Goal: Transaction & Acquisition: Purchase product/service

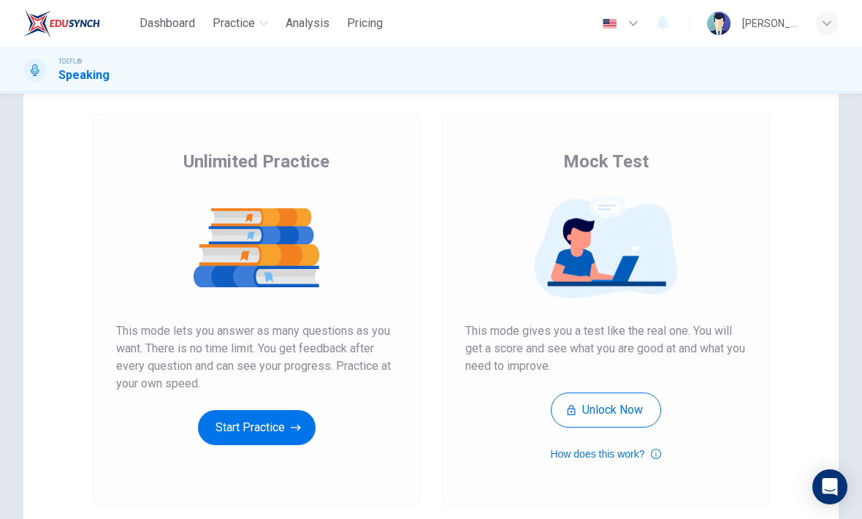
scroll to position [96, 0]
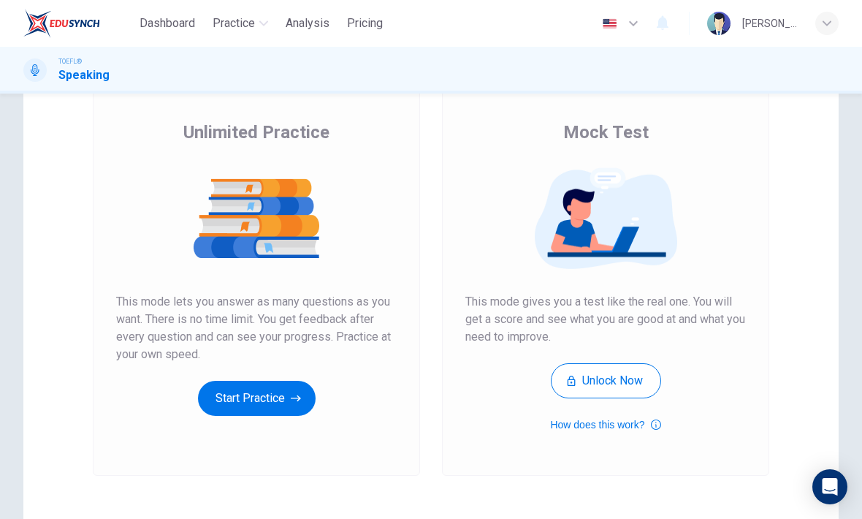
click at [295, 394] on icon "button" at bounding box center [296, 398] width 10 height 15
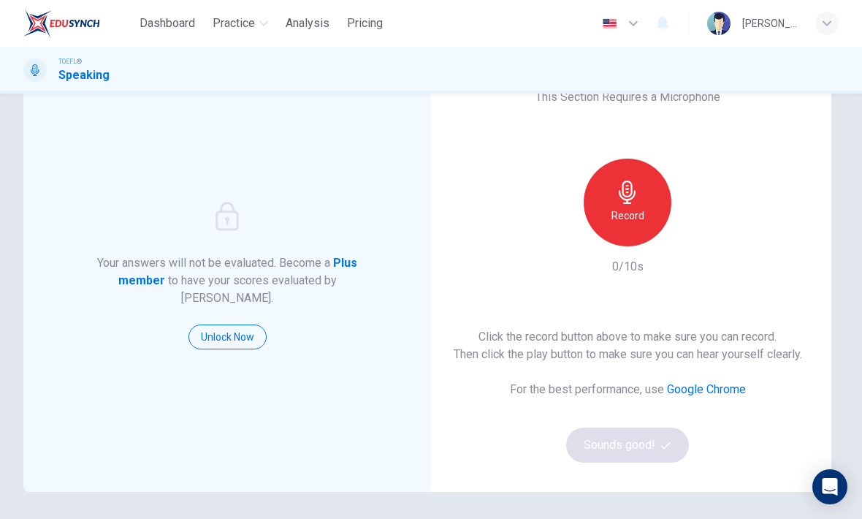
scroll to position [70, 0]
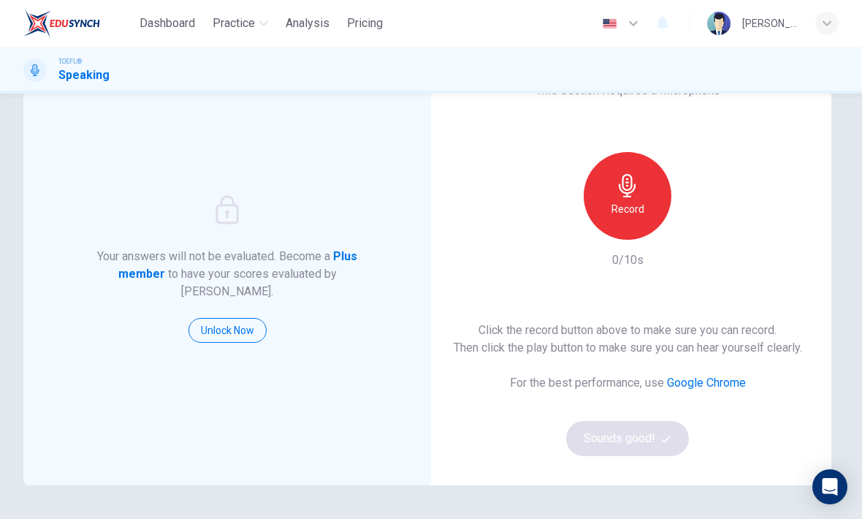
click at [258, 319] on button "Unlock Now" at bounding box center [228, 330] width 78 height 25
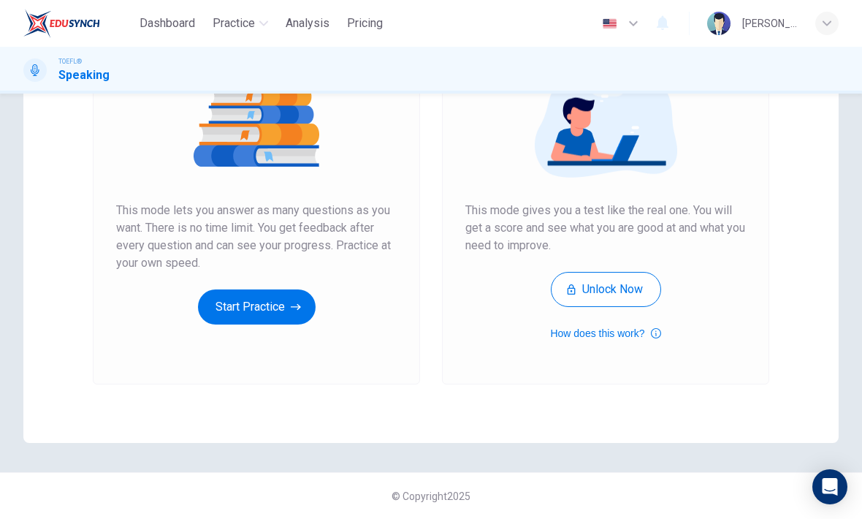
scroll to position [188, 0]
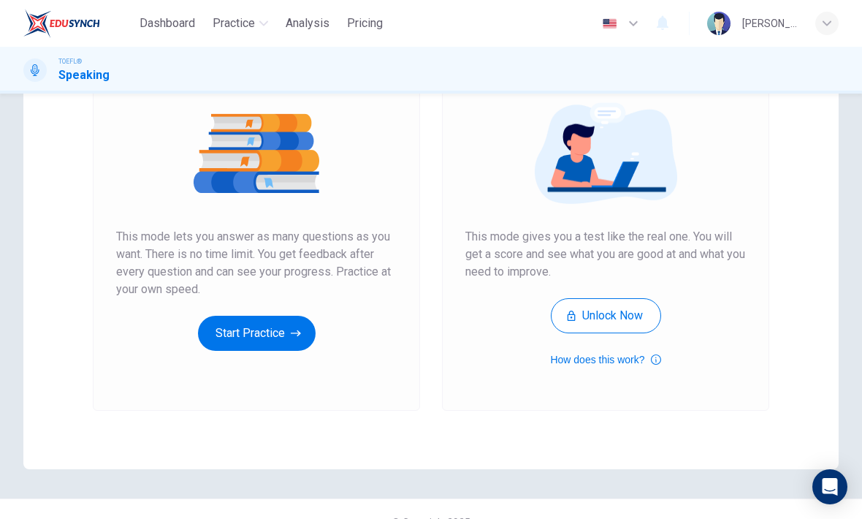
scroll to position [163, 0]
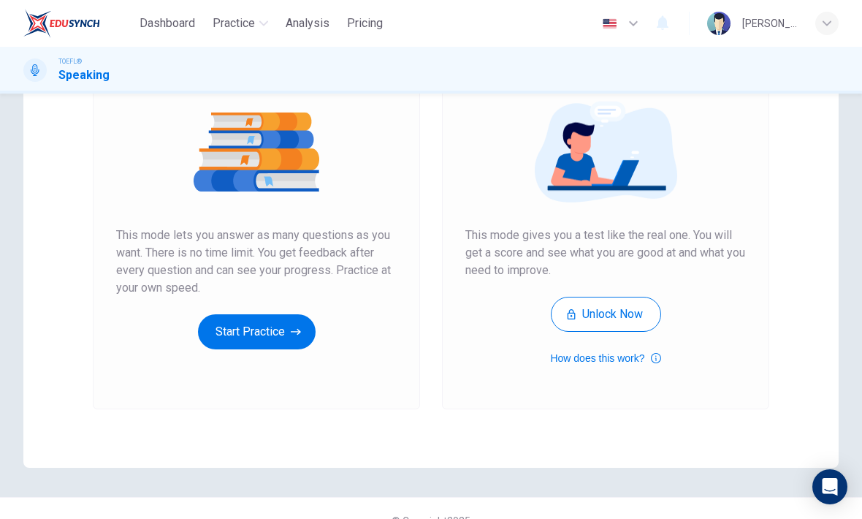
click at [646, 317] on button "Unlock Now" at bounding box center [606, 314] width 110 height 35
